Goal: Navigation & Orientation: Find specific page/section

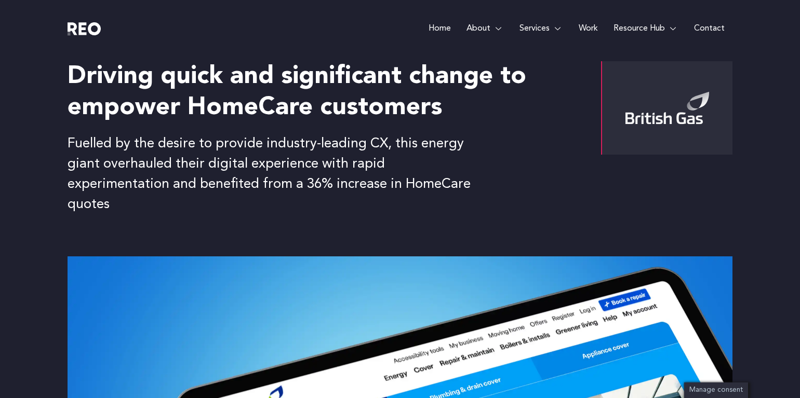
scroll to position [29, 0]
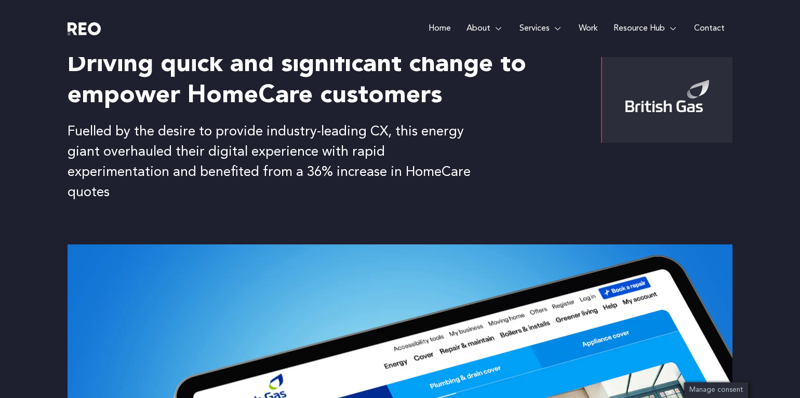
click at [200, 172] on p "Fuelled by the desire to provide industry-leading CX, this energy giant overhau…" at bounding box center [278, 162] width 420 height 81
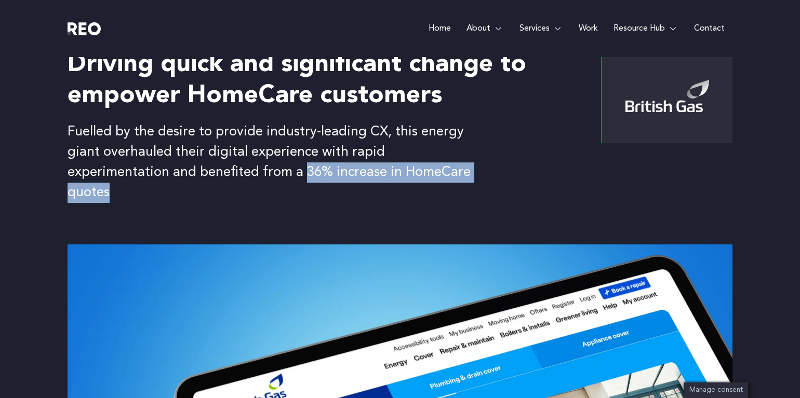
drag, startPoint x: 199, startPoint y: 171, endPoint x: 409, endPoint y: 173, distance: 209.8
click at [409, 173] on p "Fuelled by the desire to provide industry-leading CX, this energy giant overhau…" at bounding box center [278, 162] width 420 height 81
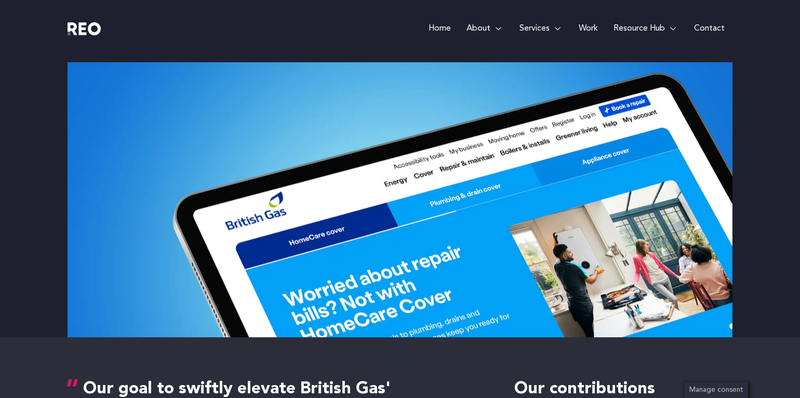
scroll to position [0, 0]
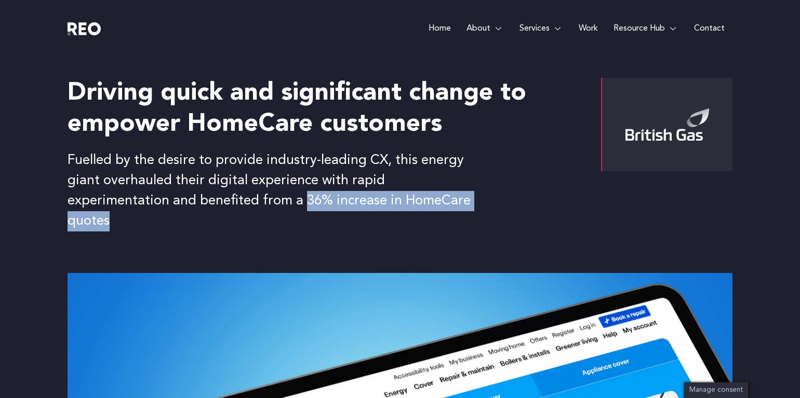
click at [591, 26] on link "Work" at bounding box center [588, 28] width 35 height 57
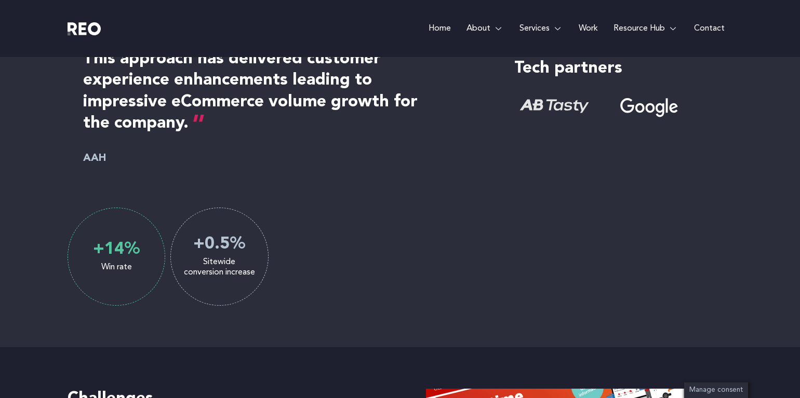
scroll to position [853, 0]
